Goal: Transaction & Acquisition: Purchase product/service

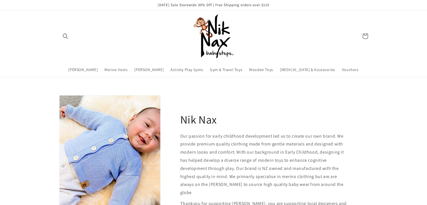
scroll to position [81, 0]
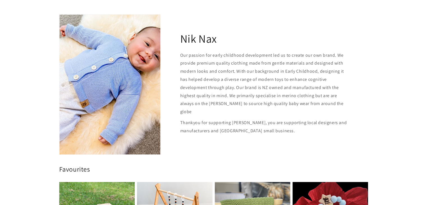
drag, startPoint x: 160, startPoint y: 52, endPoint x: 160, endPoint y: 46, distance: 5.6
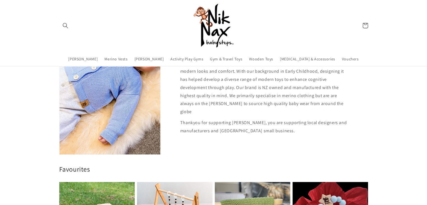
scroll to position [25, 0]
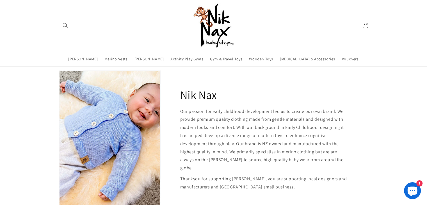
click at [160, 53] on header "Merino Cardigans Merino Vests Merino Blankets Activity Play Gyms Gym & Travel T…" at bounding box center [213, 33] width 337 height 66
click at [158, 57] on span "[PERSON_NAME]" at bounding box center [148, 59] width 29 height 5
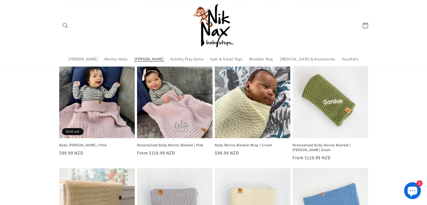
scroll to position [112, 0]
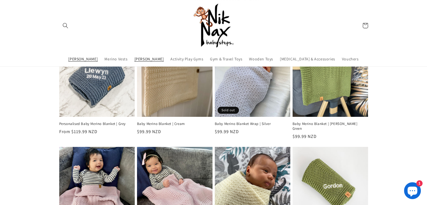
click at [98, 59] on span "[PERSON_NAME]" at bounding box center [82, 59] width 29 height 5
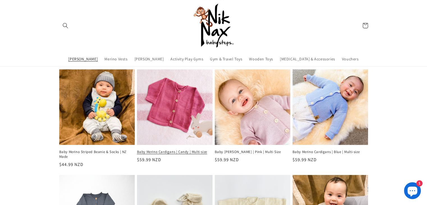
scroll to position [84, 0]
click at [177, 150] on link "Baby Merino Cardigans | Candy | Multi-size" at bounding box center [175, 152] width 76 height 5
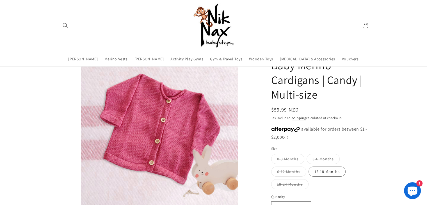
scroll to position [28, 0]
